Goal: Task Accomplishment & Management: Use online tool/utility

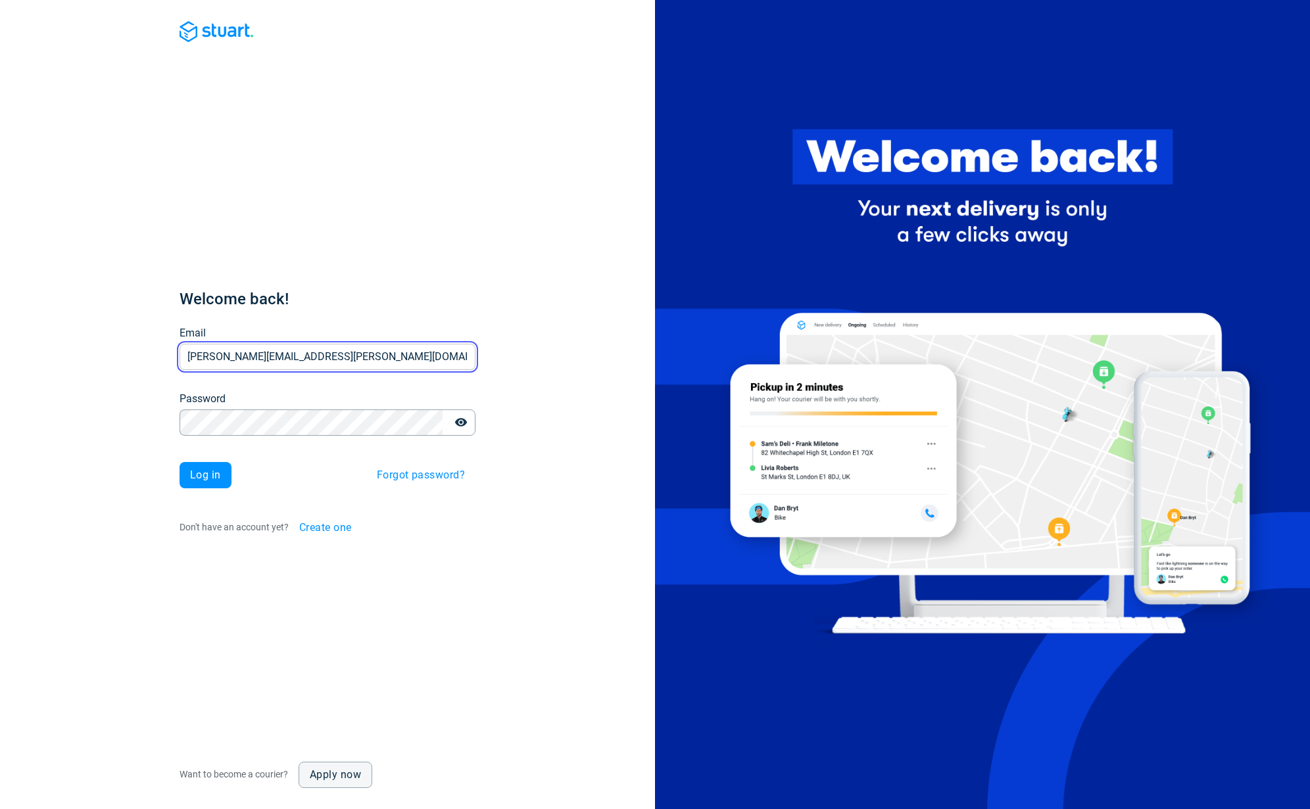
click at [289, 355] on input "[PERSON_NAME][EMAIL_ADDRESS][PERSON_NAME][DOMAIN_NAME]" at bounding box center [327, 357] width 296 height 26
click at [320, 351] on input "[PERSON_NAME][EMAIL_ADDRESS][PERSON_NAME][DOMAIN_NAME]" at bounding box center [327, 357] width 296 height 26
type input "[EMAIL_ADDRESS][DOMAIN_NAME]"
click at [207, 475] on span "Log in" at bounding box center [205, 475] width 31 height 11
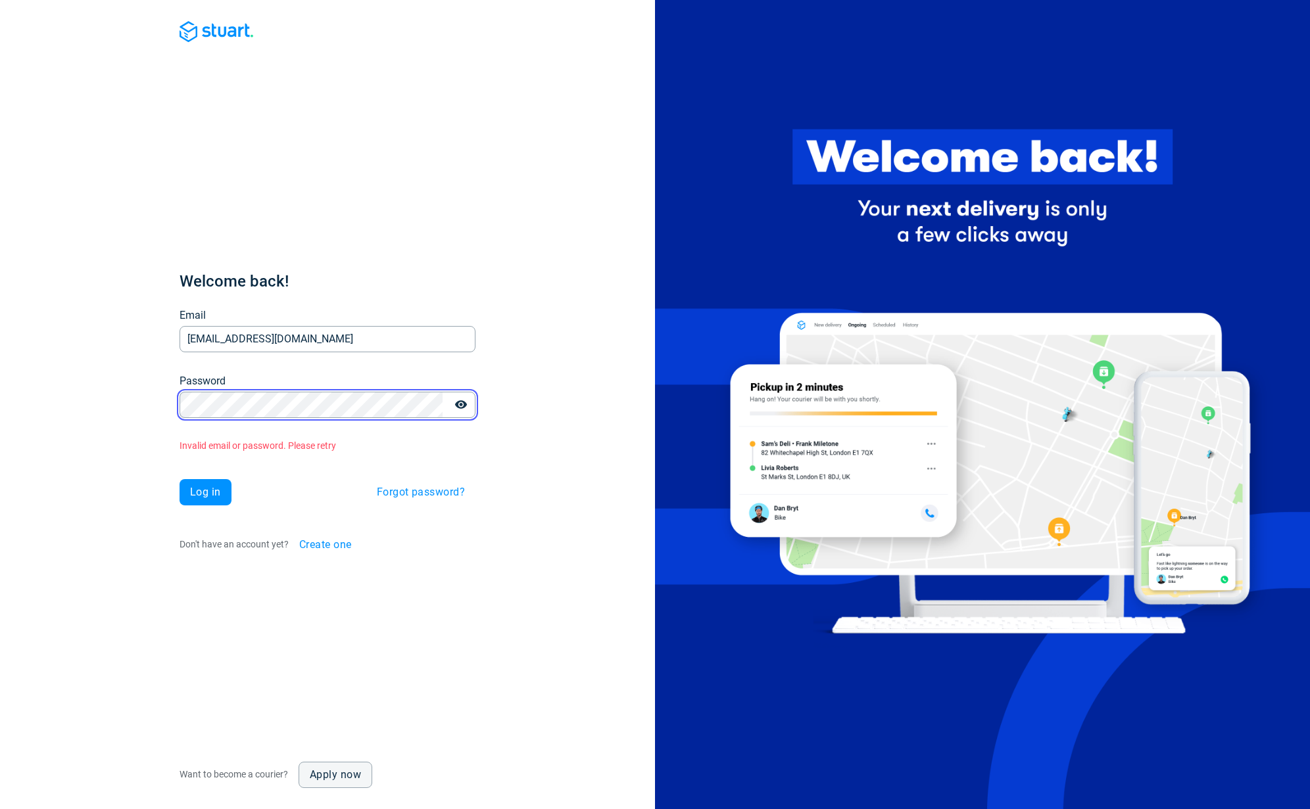
click at [174, 398] on div "Welcome back! Email v.zakorchemna@stuart.com Email Password Password Invalid em…" at bounding box center [327, 404] width 655 height 809
click at [202, 496] on span "Log in" at bounding box center [205, 492] width 31 height 11
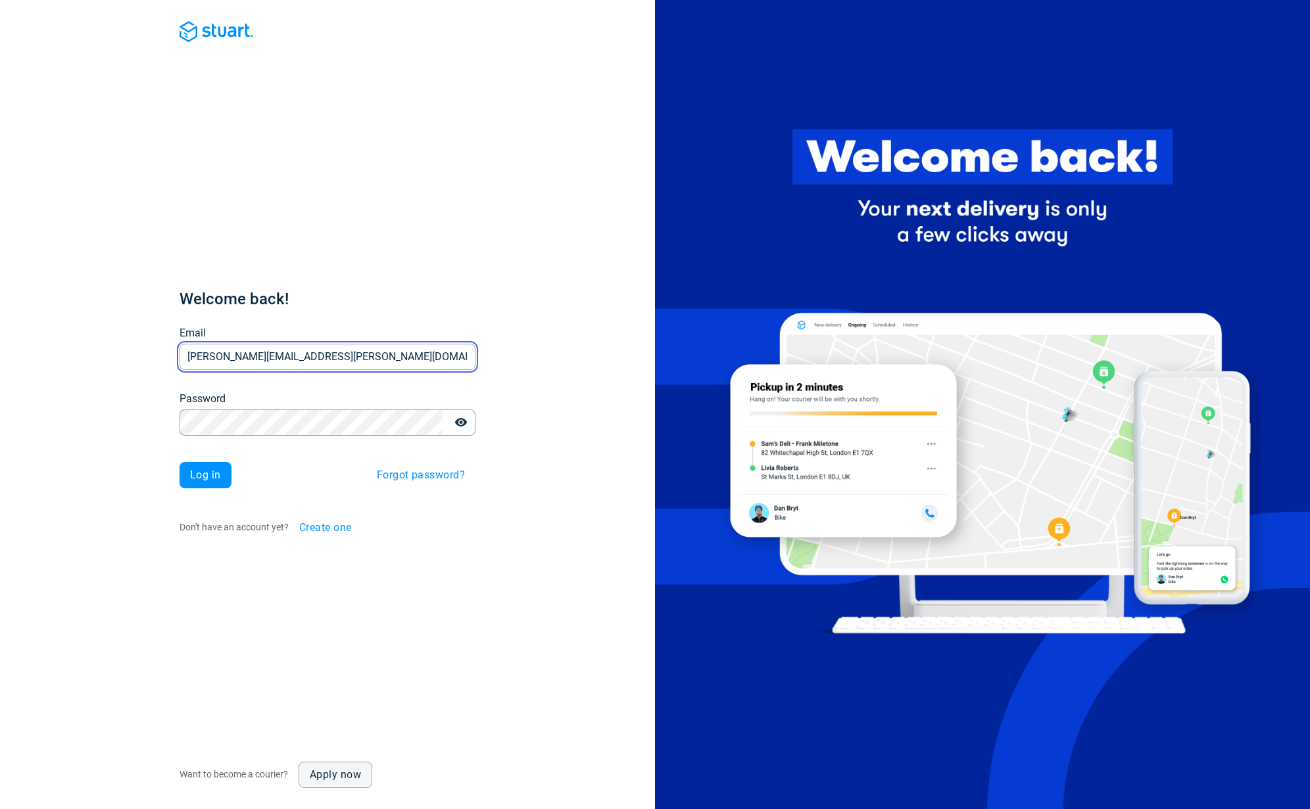
drag, startPoint x: 410, startPoint y: 349, endPoint x: 400, endPoint y: 365, distance: 19.0
click at [410, 349] on input "[PERSON_NAME][EMAIL_ADDRESS][PERSON_NAME][DOMAIN_NAME]" at bounding box center [327, 357] width 296 height 26
type input "[EMAIL_ADDRESS][DOMAIN_NAME]"
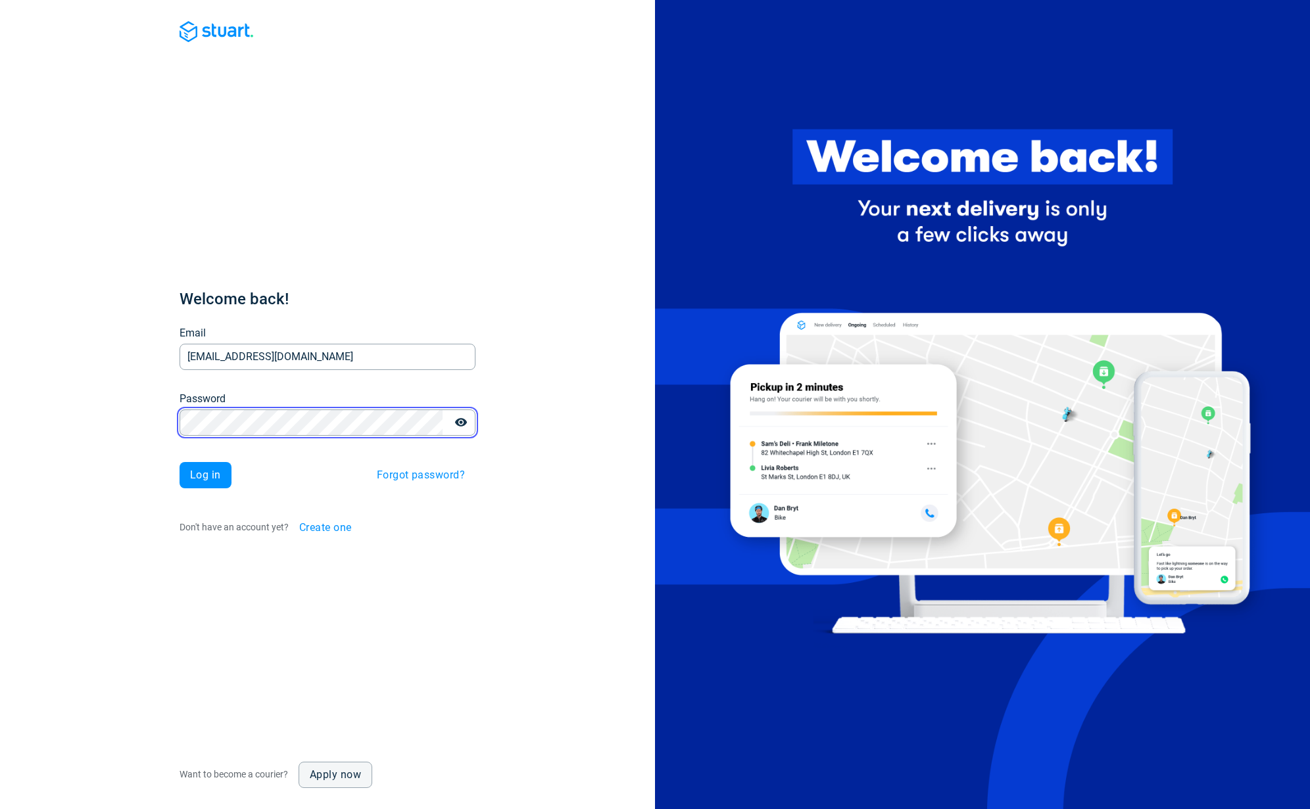
click at [143, 423] on div "Welcome back! Email [EMAIL_ADDRESS][DOMAIN_NAME] Email Password Password Log in…" at bounding box center [327, 404] width 655 height 809
click at [222, 483] on button "Log in" at bounding box center [205, 475] width 52 height 26
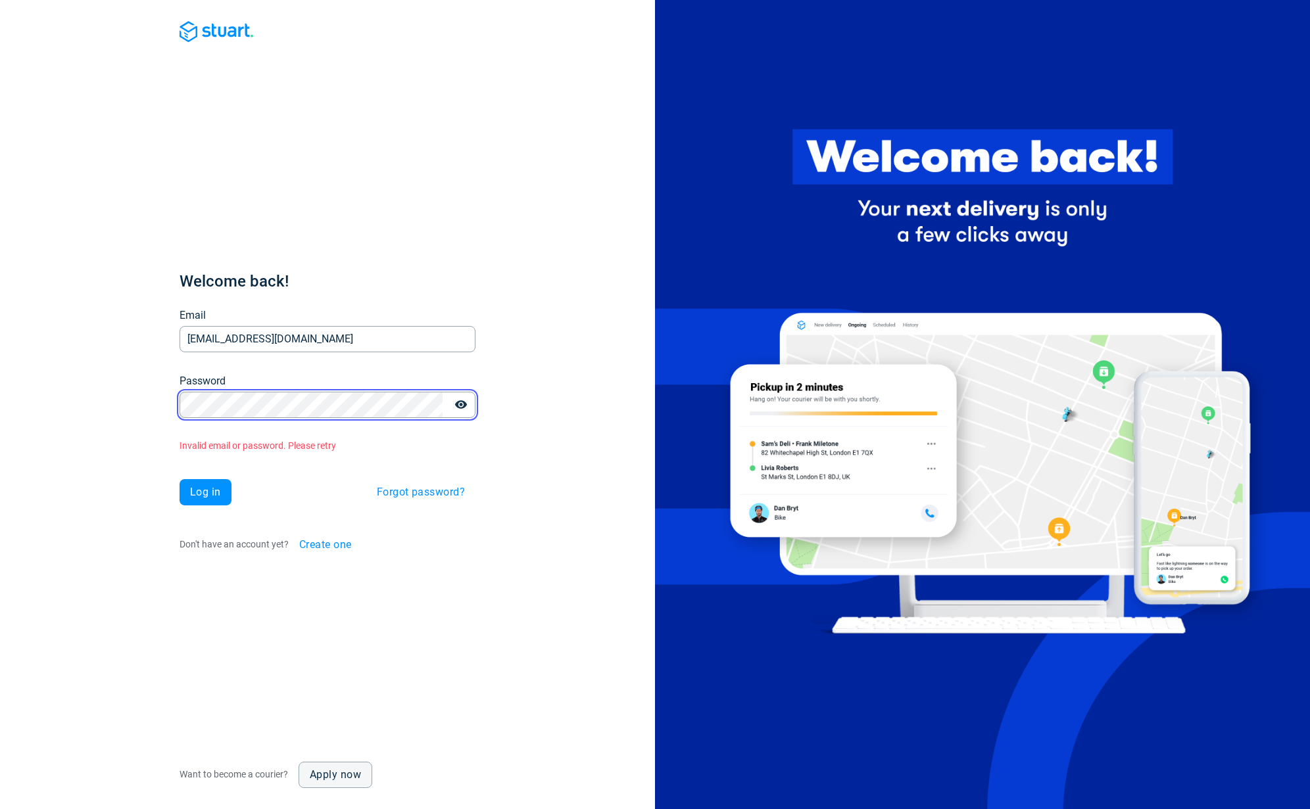
click at [156, 394] on div "Welcome back! Email v.zakorchemna@stuart.com Email Password Password Invalid em…" at bounding box center [327, 404] width 655 height 809
click at [201, 497] on span "Log in" at bounding box center [205, 492] width 31 height 11
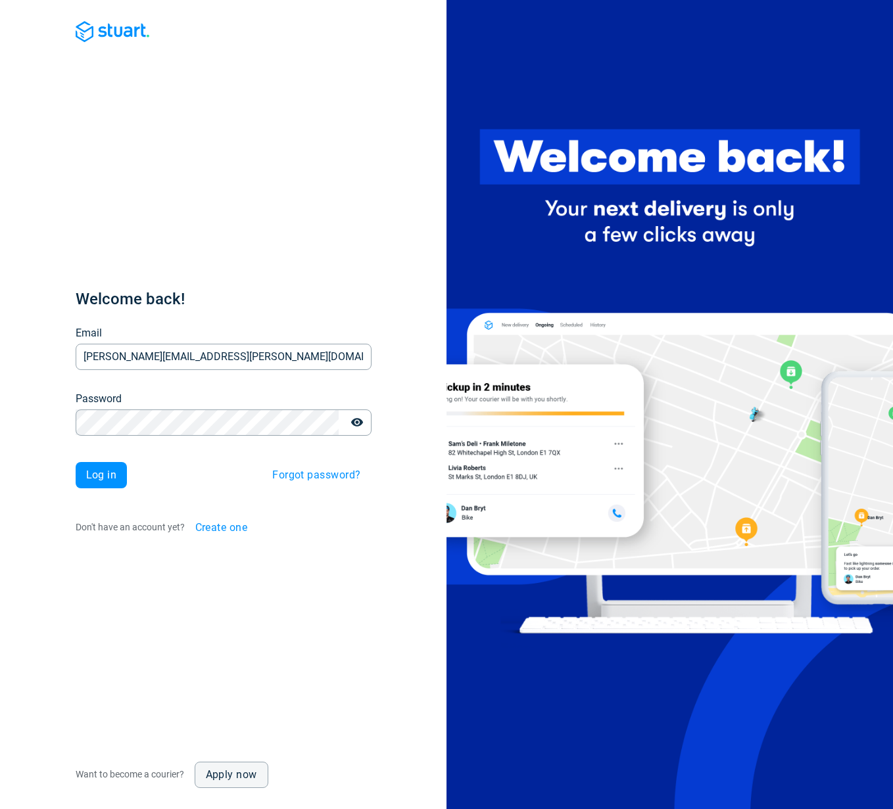
click at [214, 372] on div "Welcome back! Email [PERSON_NAME][EMAIL_ADDRESS][PERSON_NAME][DOMAIN_NAME] Emai…" at bounding box center [224, 415] width 296 height 252
click at [219, 356] on input "[PERSON_NAME][EMAIL_ADDRESS][PERSON_NAME][DOMAIN_NAME]" at bounding box center [224, 357] width 296 height 26
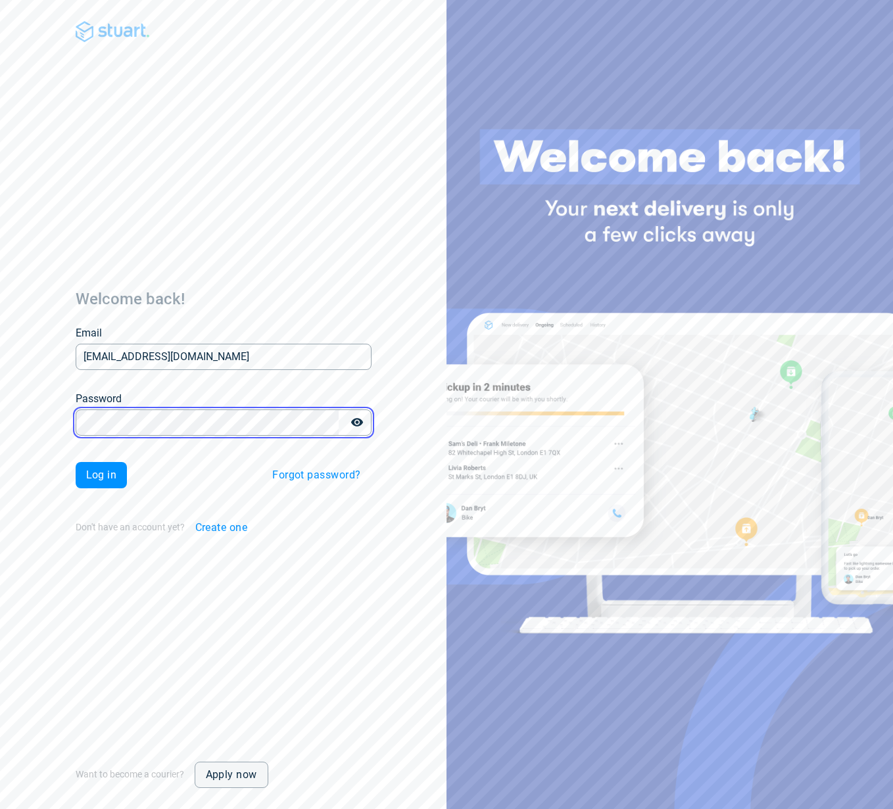
click at [65, 417] on div "Welcome back! Email [EMAIL_ADDRESS][DOMAIN_NAME] Email Password Password Log in…" at bounding box center [223, 404] width 446 height 809
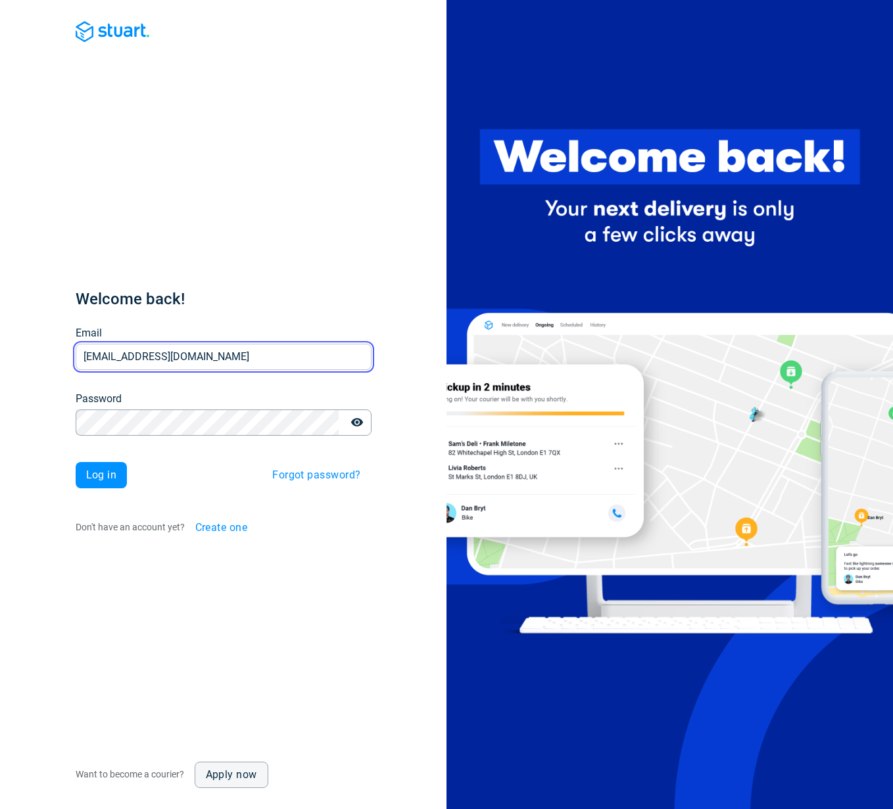
click at [149, 357] on input "[EMAIL_ADDRESS][DOMAIN_NAME]" at bounding box center [224, 357] width 296 height 26
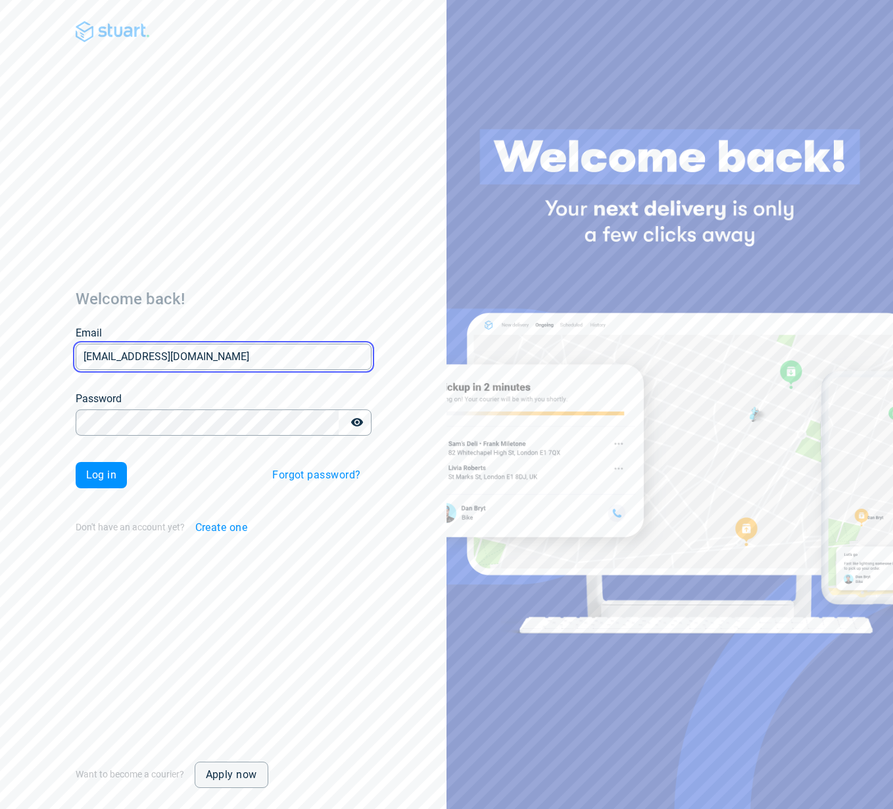
click at [154, 355] on input "[EMAIL_ADDRESS][DOMAIN_NAME]" at bounding box center [224, 357] width 296 height 26
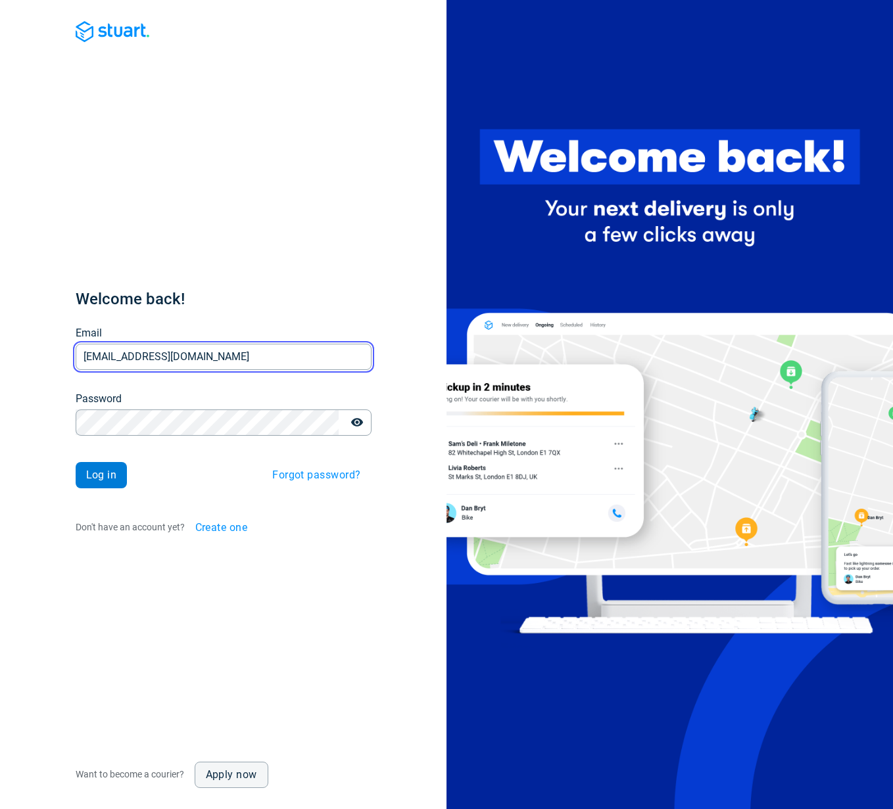
type input "[EMAIL_ADDRESS][DOMAIN_NAME]"
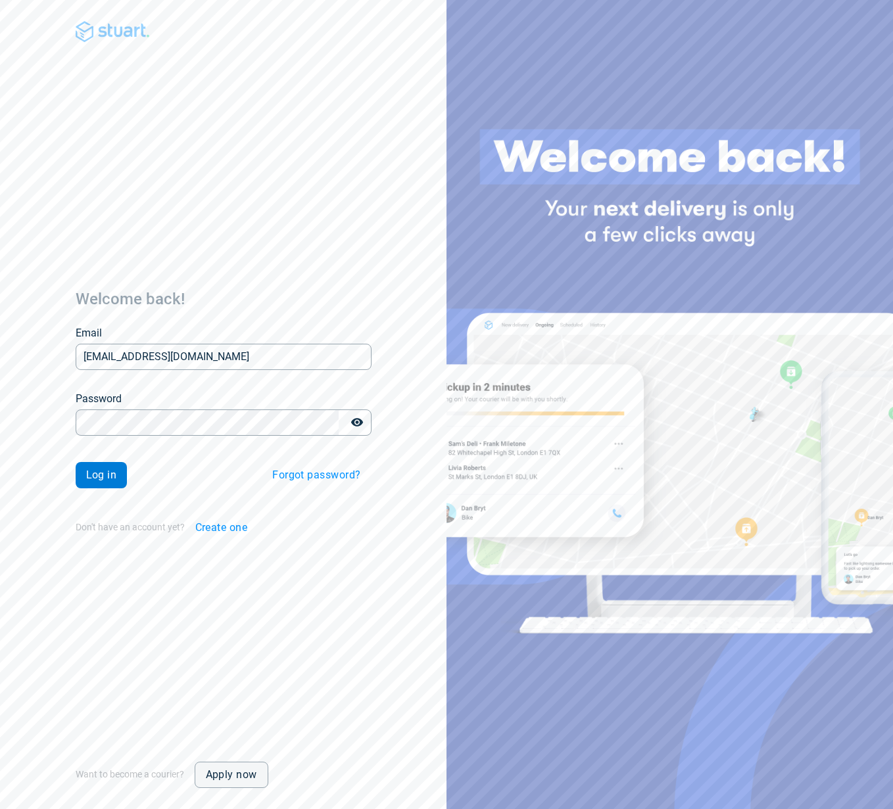
click at [109, 475] on span "Log in" at bounding box center [101, 475] width 31 height 11
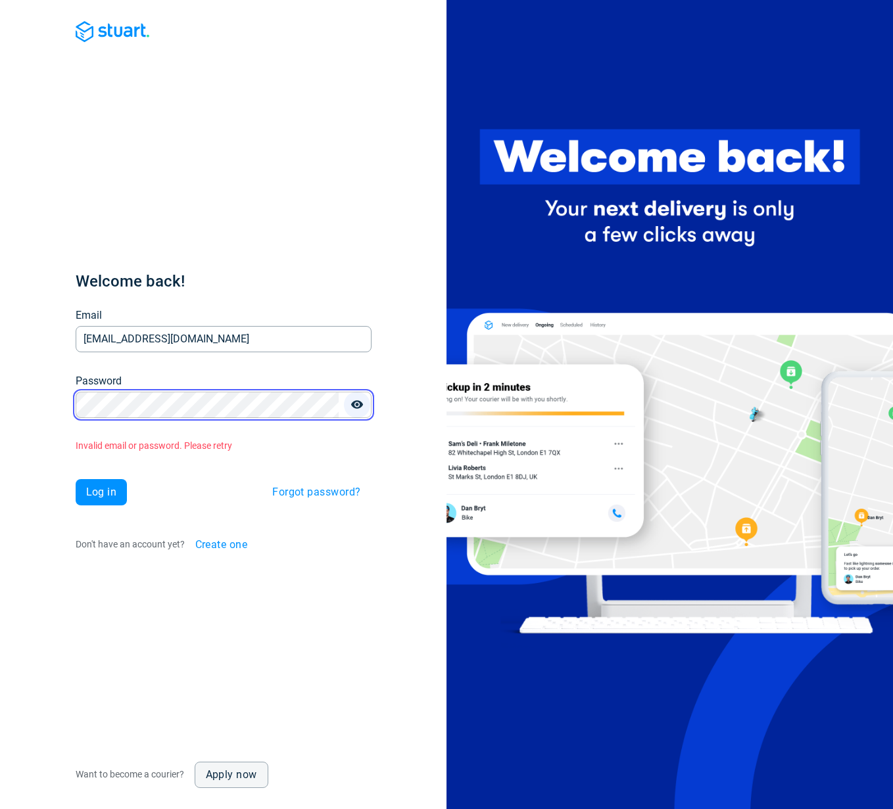
drag, startPoint x: 363, startPoint y: 404, endPoint x: 348, endPoint y: 404, distance: 14.5
click at [361, 404] on button "button" at bounding box center [357, 405] width 26 height 26
click at [66, 401] on div "Welcome back! Email [EMAIL_ADDRESS][DOMAIN_NAME] Email Password Password Invali…" at bounding box center [223, 404] width 446 height 809
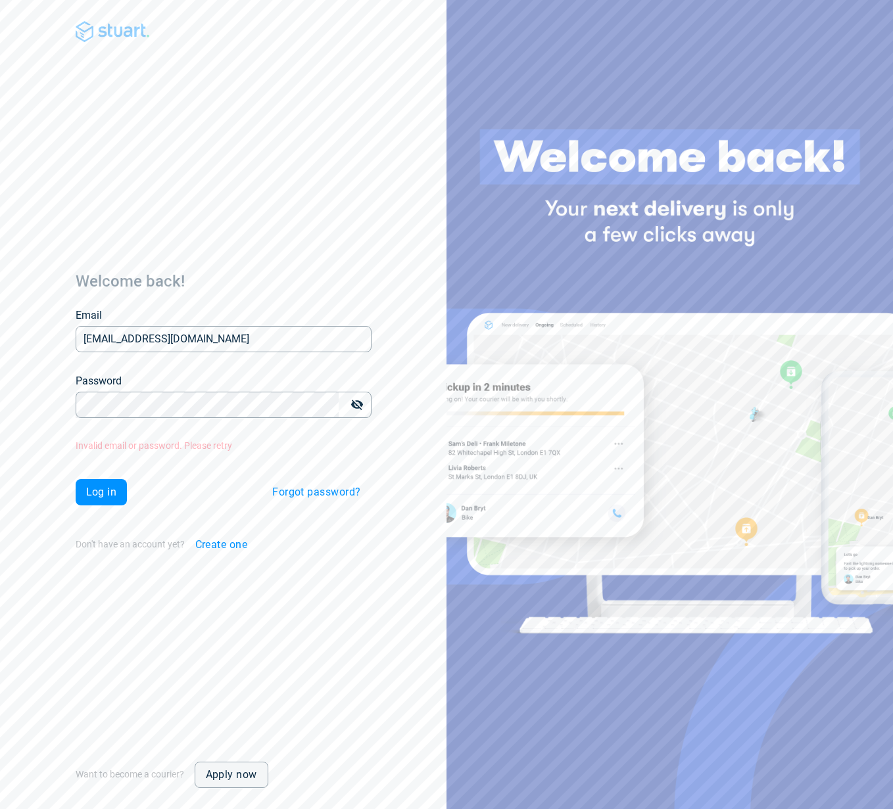
click at [105, 480] on button "Log in" at bounding box center [102, 492] width 52 height 26
